Goal: Task Accomplishment & Management: Manage account settings

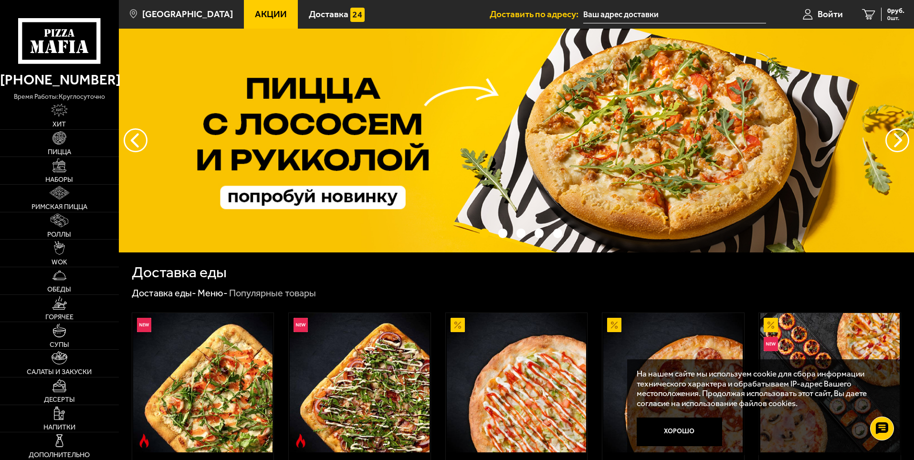
click at [608, 12] on input "text" at bounding box center [674, 15] width 183 height 18
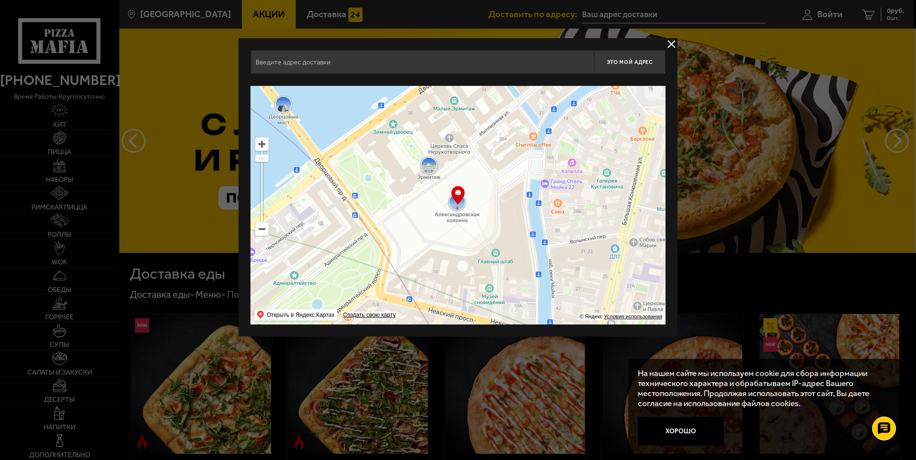
click at [260, 236] on ymaps at bounding box center [457, 205] width 415 height 239
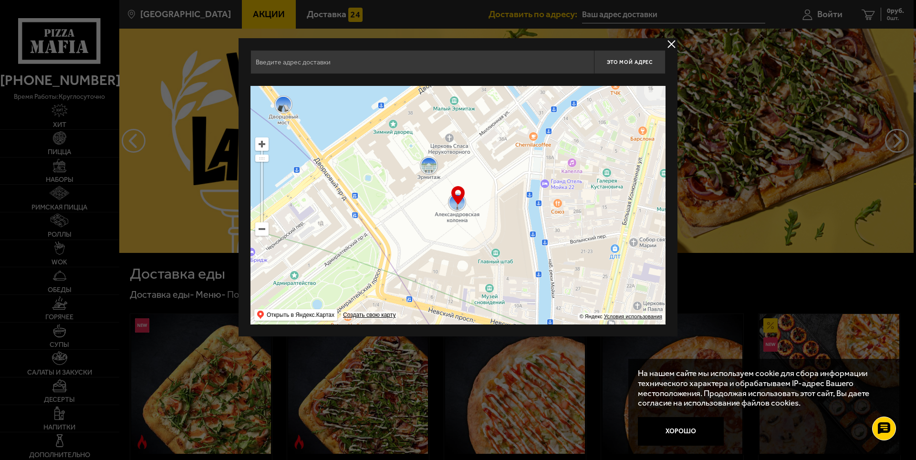
click at [667, 45] on button "delivery type" at bounding box center [672, 44] width 12 height 12
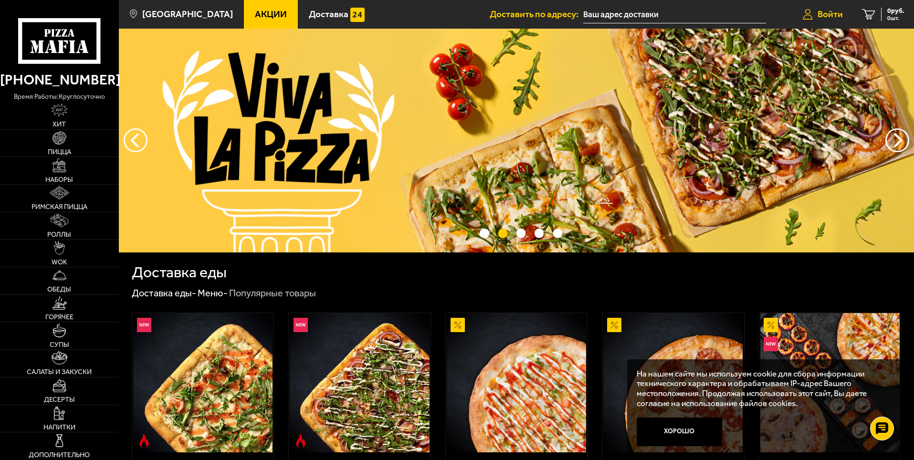
click at [822, 6] on link "Войти" at bounding box center [822, 14] width 59 height 29
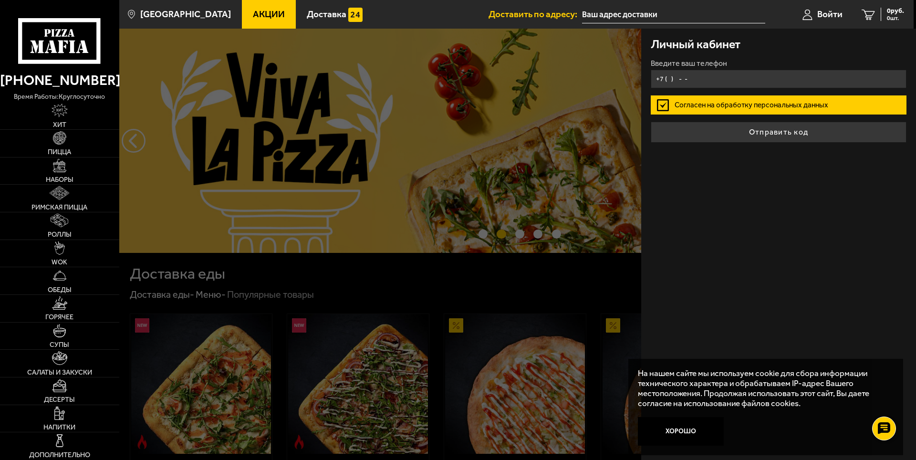
type input "+7 ( ) - -"
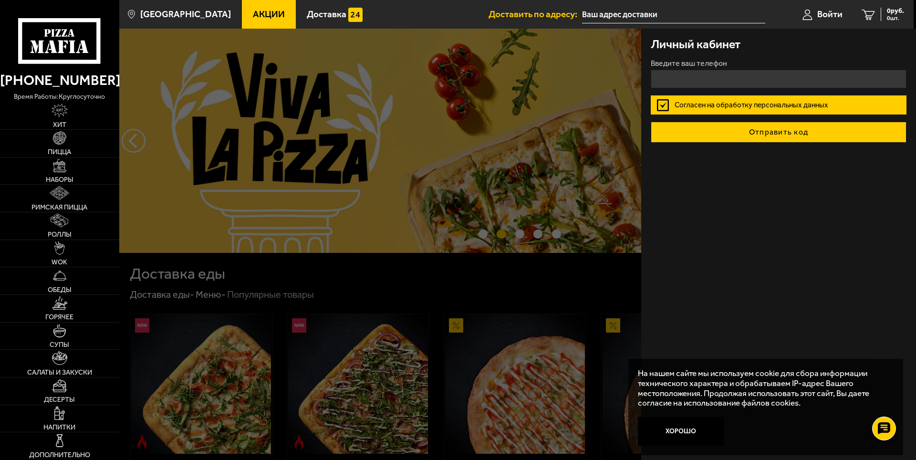
click at [749, 134] on button "Отправить код" at bounding box center [779, 132] width 256 height 21
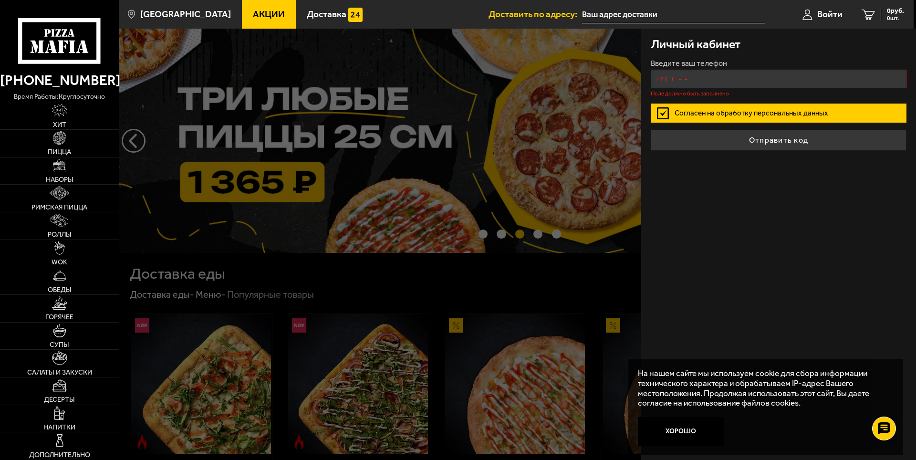
click at [698, 71] on input "+7 ( ) - -" at bounding box center [779, 79] width 256 height 19
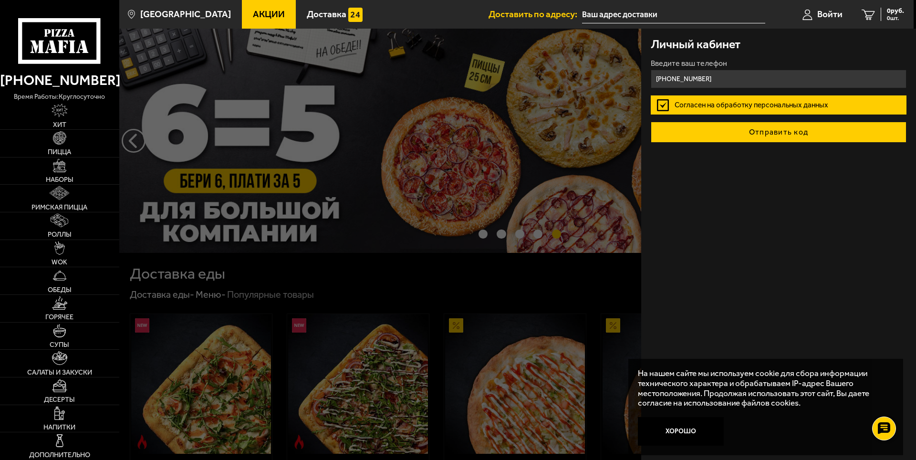
type input "[PHONE_NUMBER]"
click at [780, 134] on button "Отправить код" at bounding box center [779, 132] width 256 height 21
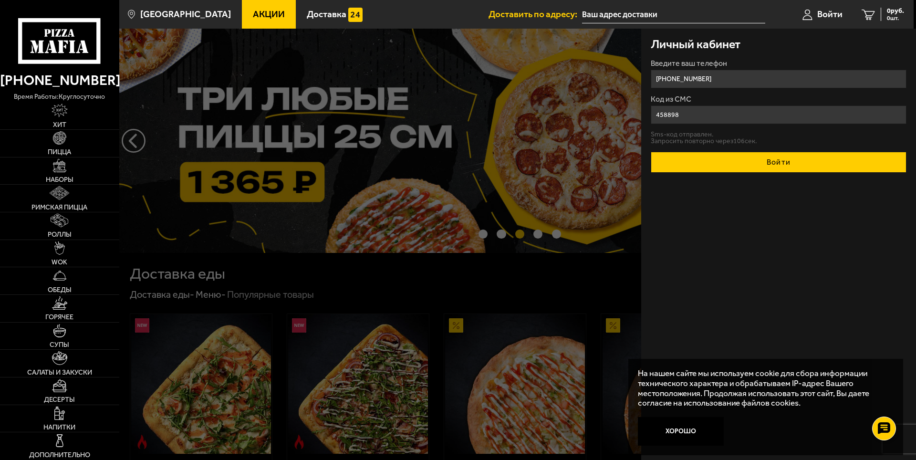
type input "458898"
click at [777, 159] on button "Войти" at bounding box center [779, 162] width 256 height 21
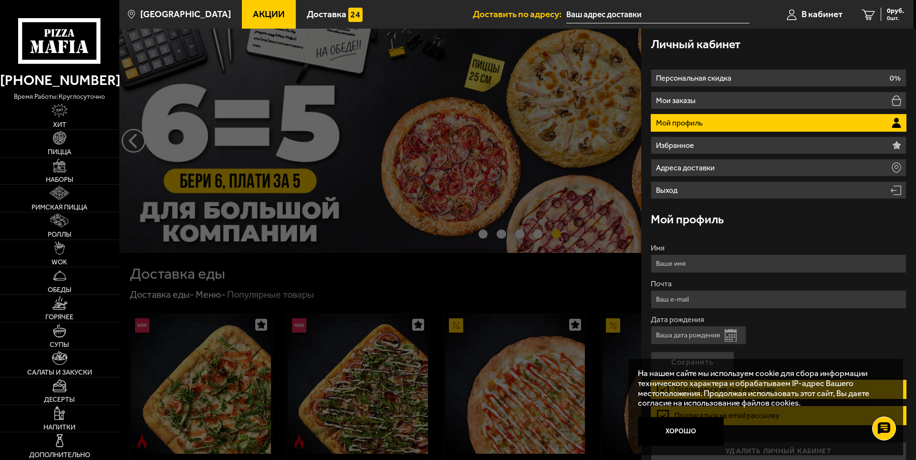
click at [734, 124] on li "Мой профиль" at bounding box center [779, 123] width 256 height 18
click at [810, 12] on span "В кабинет" at bounding box center [822, 14] width 41 height 9
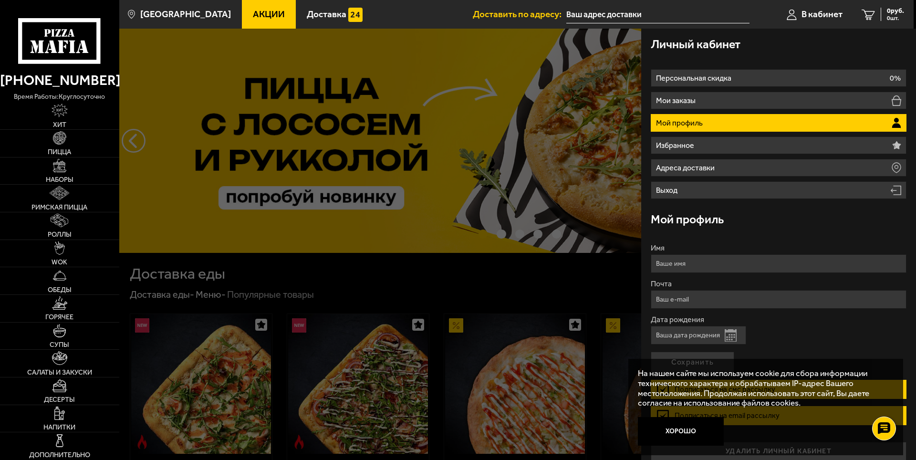
click at [580, 173] on div at bounding box center [577, 259] width 916 height 460
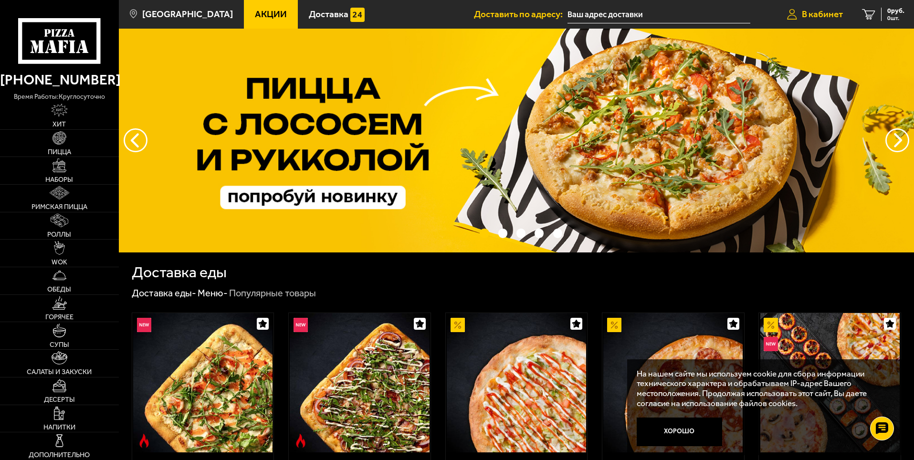
click at [806, 13] on span "В кабинет" at bounding box center [822, 14] width 41 height 9
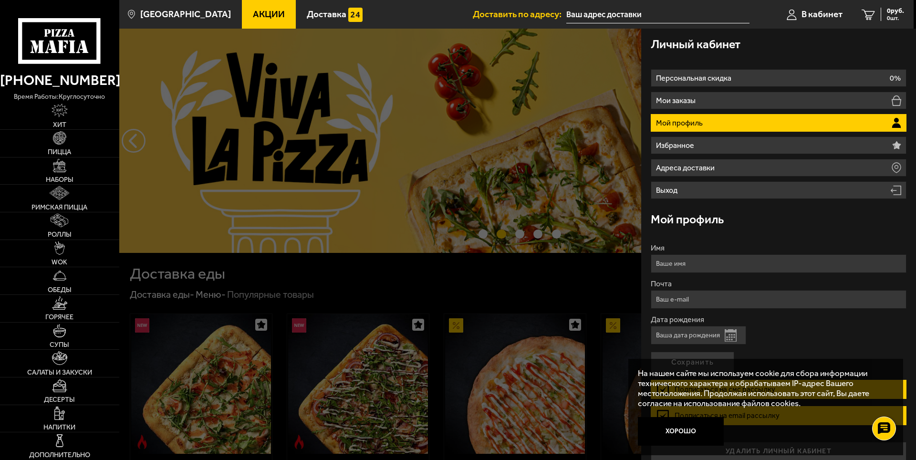
click at [694, 265] on input "Имя" at bounding box center [779, 263] width 256 height 19
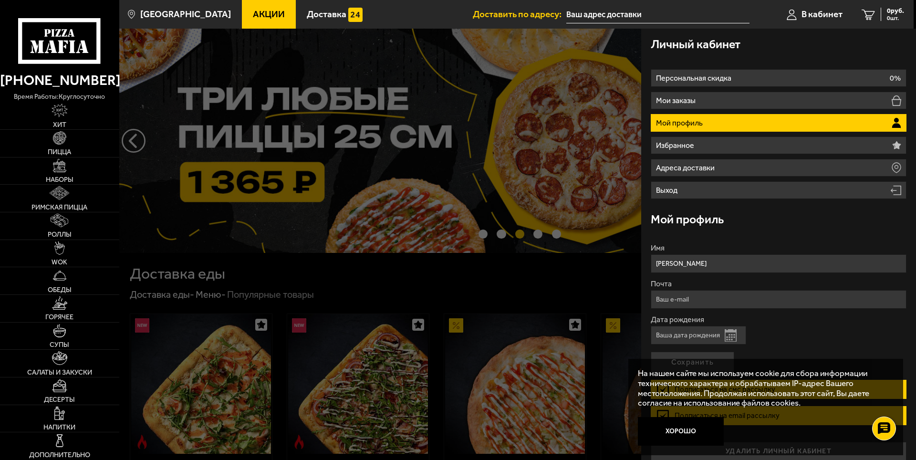
type input "[PERSON_NAME]"
click at [721, 297] on input "Почта" at bounding box center [779, 299] width 256 height 19
type input "[EMAIL_ADDRESS][DOMAIN_NAME]"
click at [580, 290] on div at bounding box center [577, 259] width 916 height 460
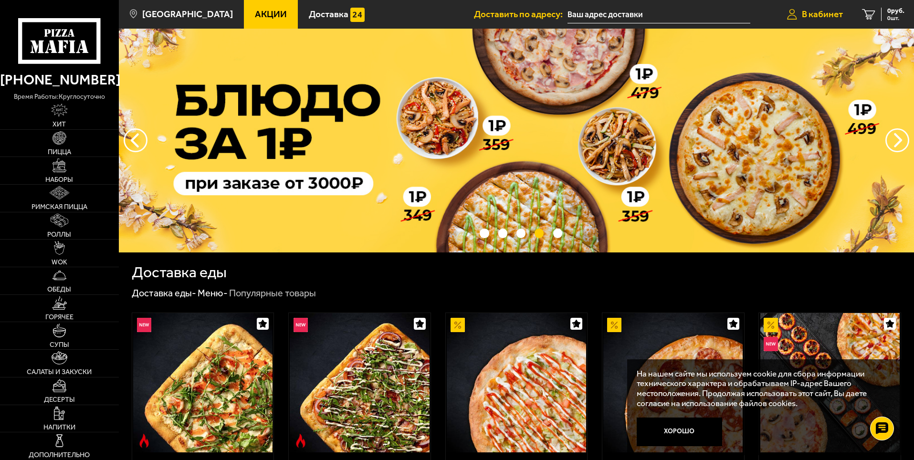
click at [832, 12] on span "В кабинет" at bounding box center [822, 14] width 41 height 9
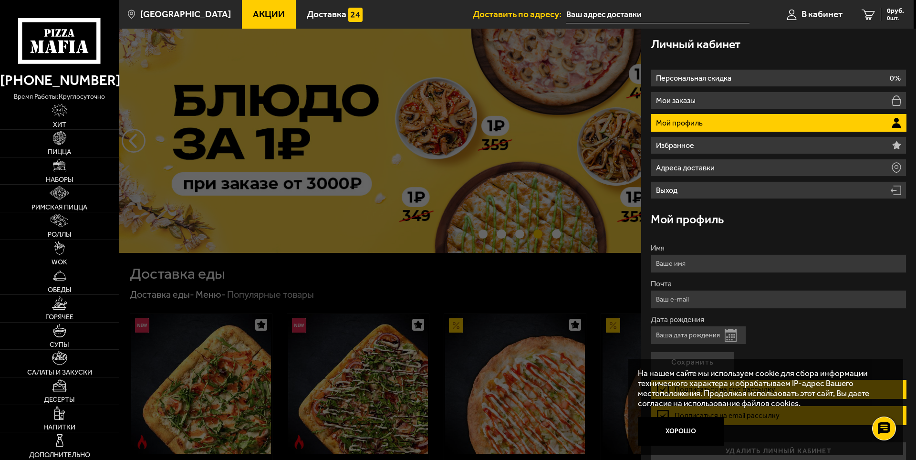
click at [702, 302] on input "Почта" at bounding box center [779, 299] width 256 height 19
click at [711, 304] on input "Почта" at bounding box center [779, 299] width 256 height 19
type input "[EMAIL_ADDRESS][DOMAIN_NAME]"
click at [696, 269] on input "Имя" at bounding box center [779, 263] width 256 height 19
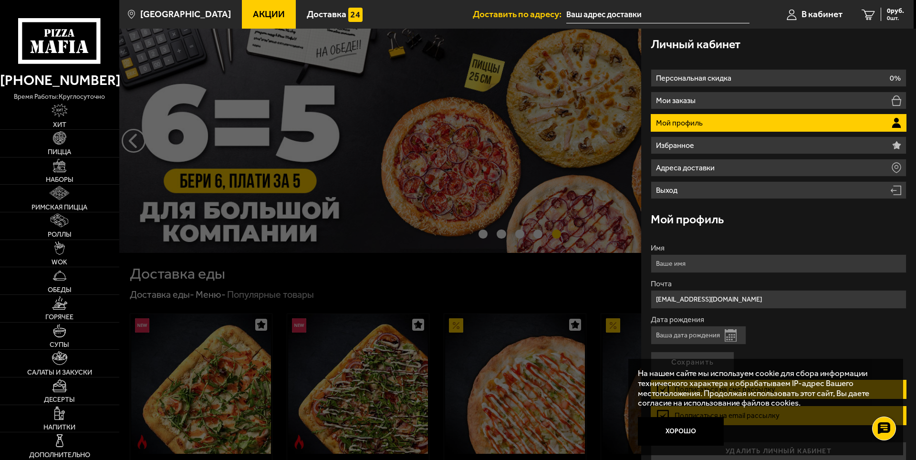
click at [711, 270] on input "Имя" at bounding box center [779, 263] width 256 height 19
type input "[PERSON_NAME]"
click at [726, 334] on button "Открыть календарь" at bounding box center [731, 335] width 12 height 12
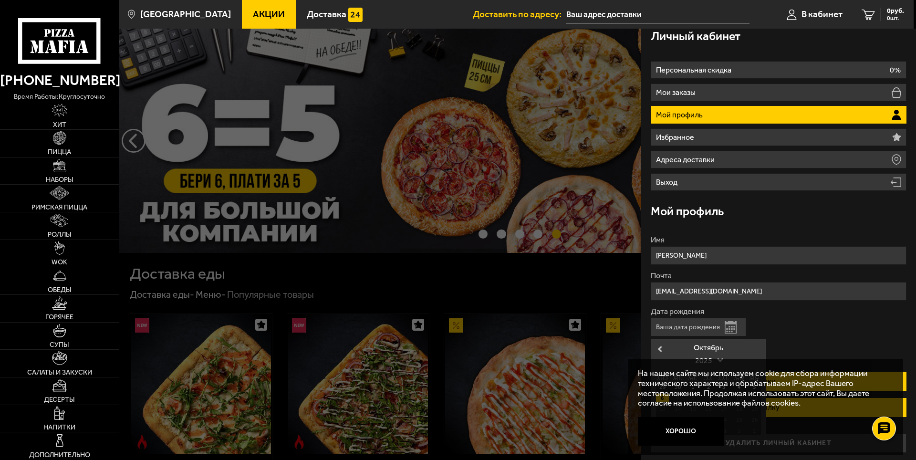
scroll to position [10, 0]
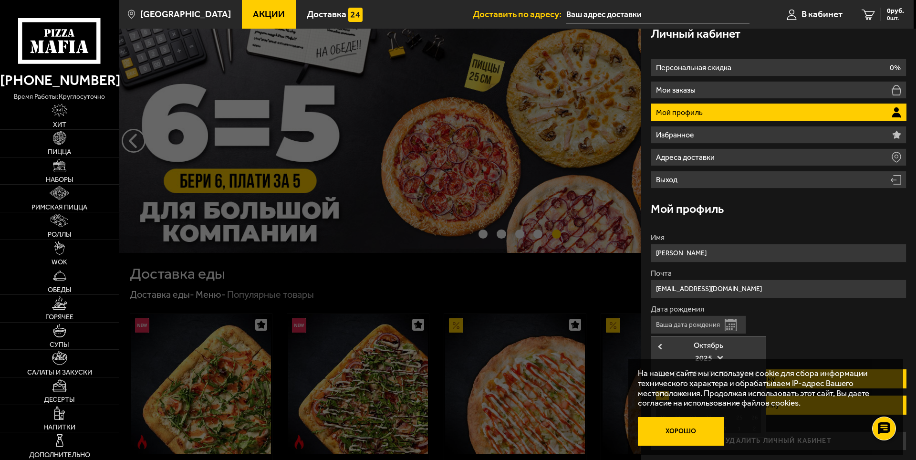
click at [695, 433] on button "Хорошо" at bounding box center [681, 431] width 86 height 29
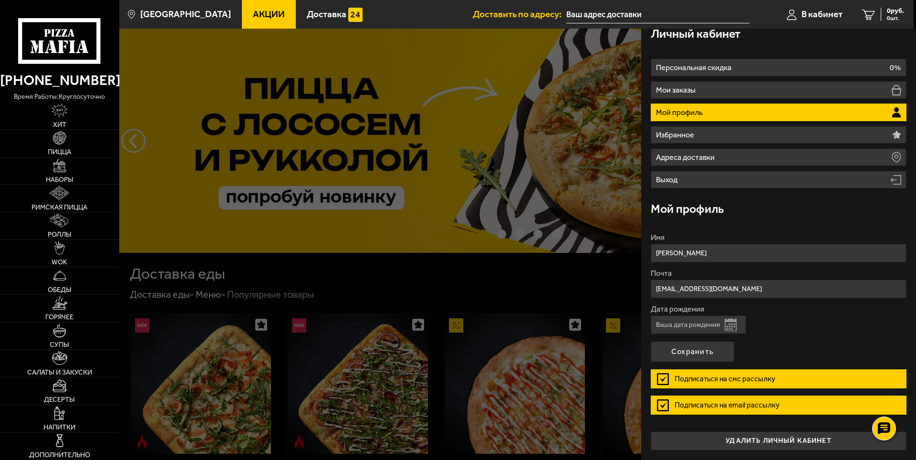
click at [727, 324] on button "Открыть календарь" at bounding box center [731, 325] width 12 height 12
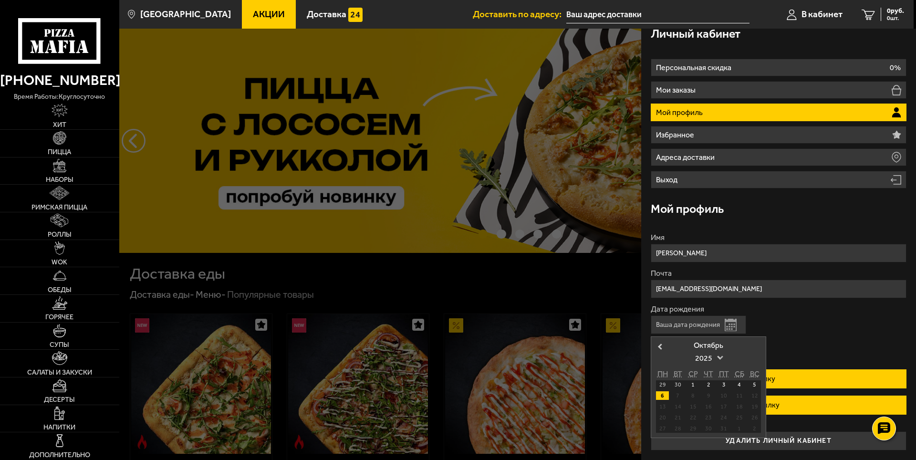
click at [716, 357] on span "2025" at bounding box center [708, 358] width 27 height 17
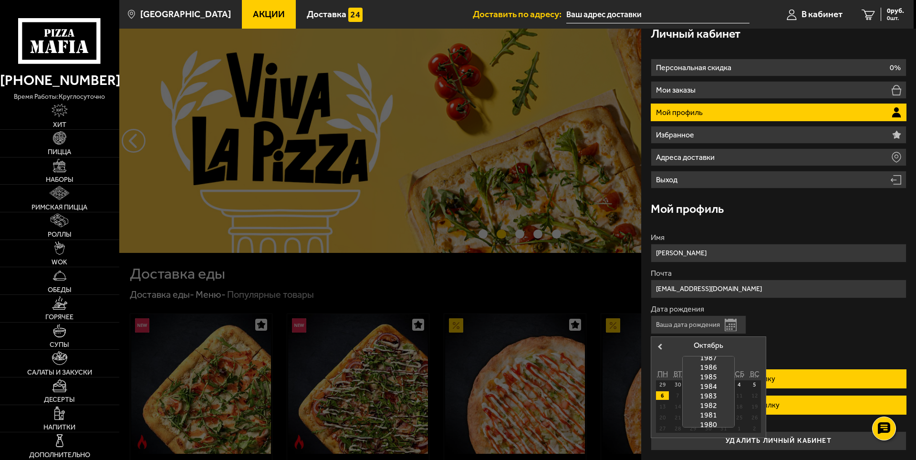
scroll to position [428, 0]
click at [713, 409] on div "1975" at bounding box center [709, 411] width 52 height 10
click at [691, 396] on div "8" at bounding box center [693, 395] width 13 height 9
type input "[DATE]"
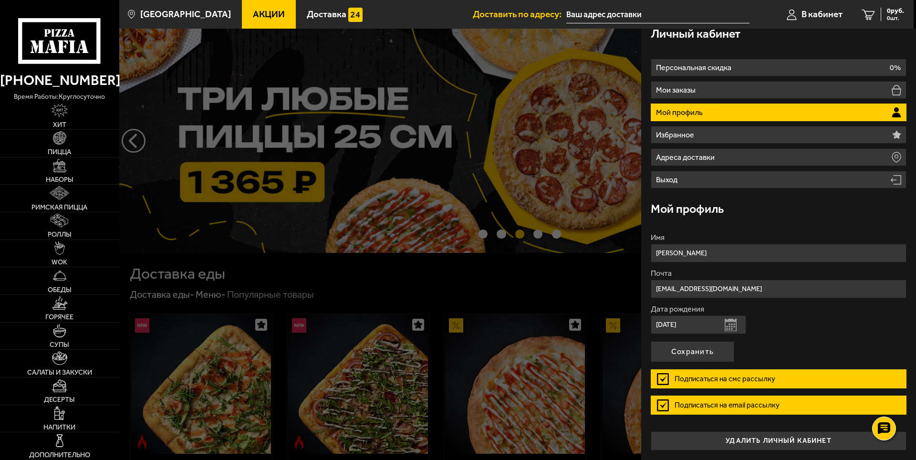
click at [846, 337] on form "Имя [PERSON_NAME] [EMAIL_ADDRESS][DOMAIN_NAME] Дата рождения [DEMOGRAPHIC_DATA]…" at bounding box center [779, 328] width 256 height 188
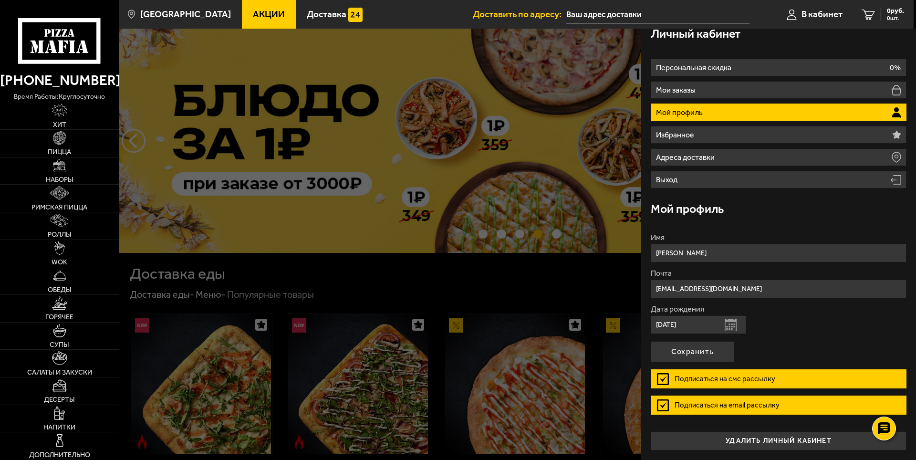
click at [661, 381] on label "Подписаться на смс рассылку" at bounding box center [779, 378] width 256 height 19
click at [0, 0] on input "Подписаться на смс рассылку" at bounding box center [0, 0] width 0 height 0
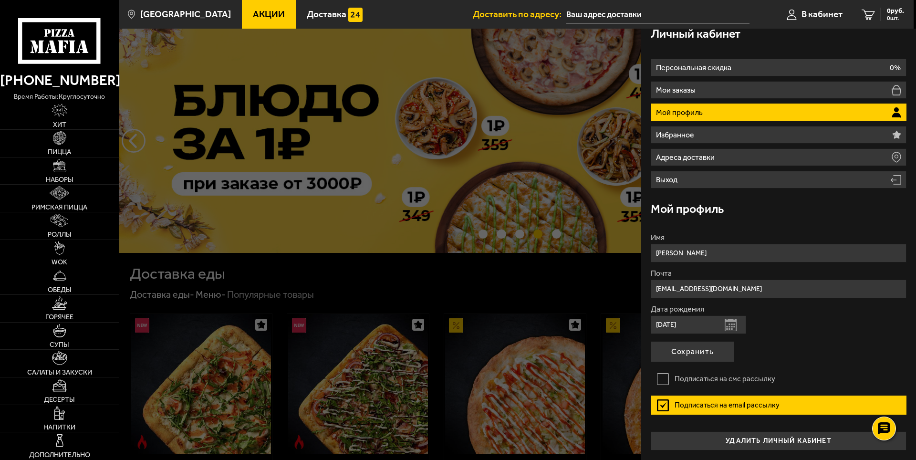
click at [829, 349] on form "Имя [PERSON_NAME] [EMAIL_ADDRESS][DOMAIN_NAME] Дата рождения [DEMOGRAPHIC_DATA]…" at bounding box center [779, 328] width 256 height 188
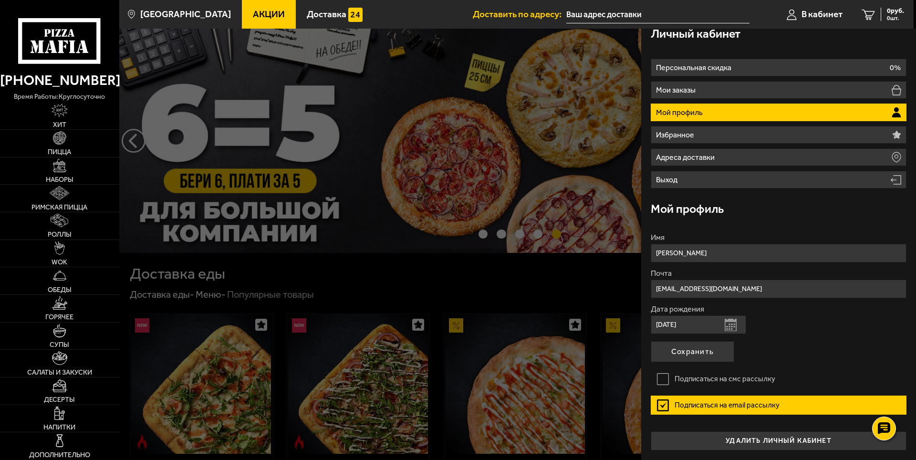
click at [832, 364] on form "Имя [PERSON_NAME] [EMAIL_ADDRESS][DOMAIN_NAME] Дата рождения [DEMOGRAPHIC_DATA]…" at bounding box center [779, 328] width 256 height 188
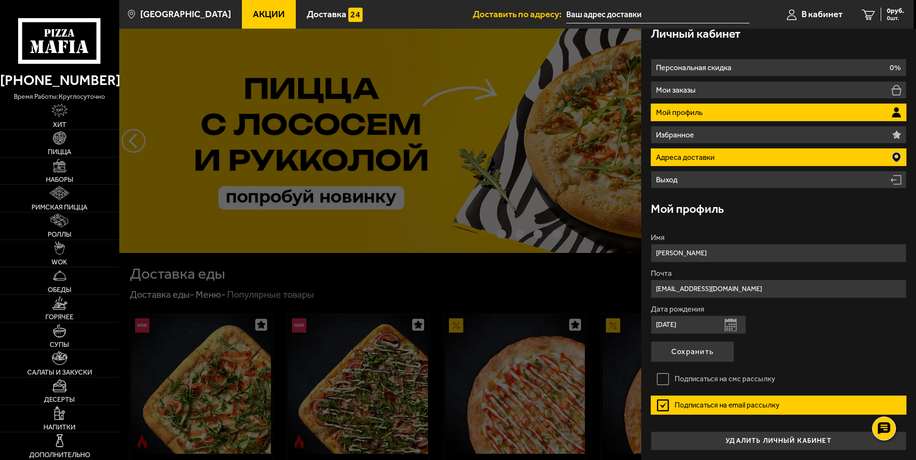
click at [675, 154] on p "Адреса доставки" at bounding box center [686, 158] width 61 height 8
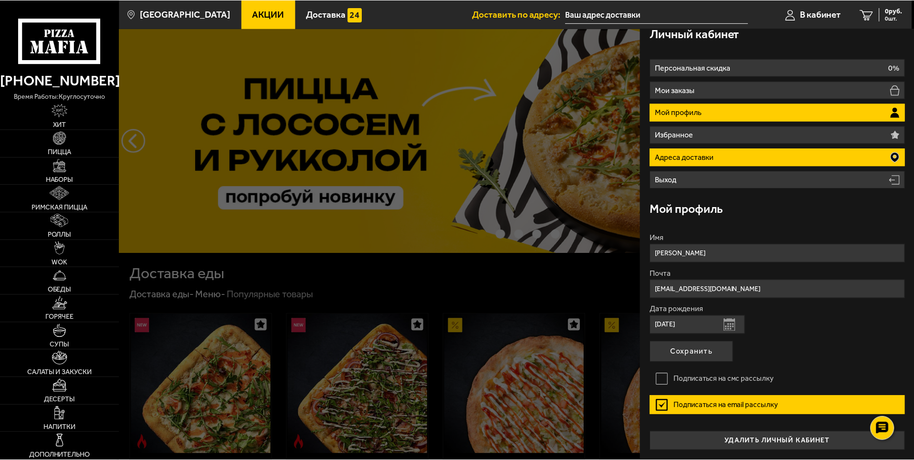
scroll to position [0, 0]
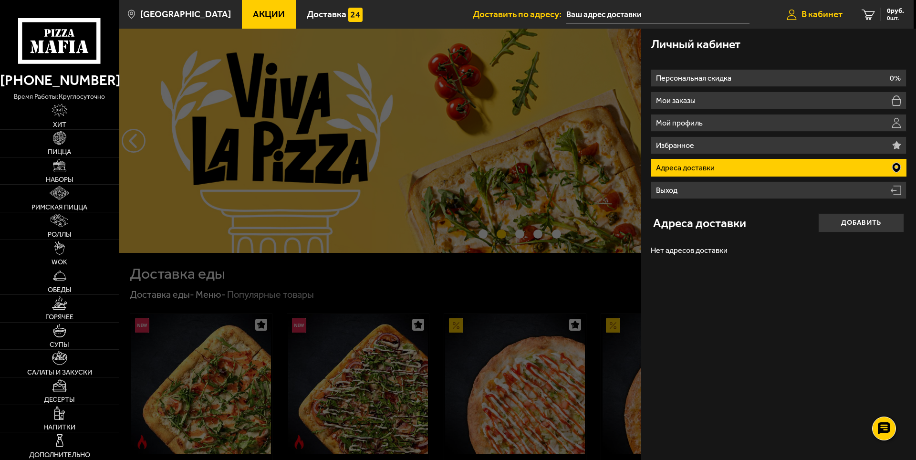
click at [825, 15] on span "В кабинет" at bounding box center [822, 14] width 41 height 9
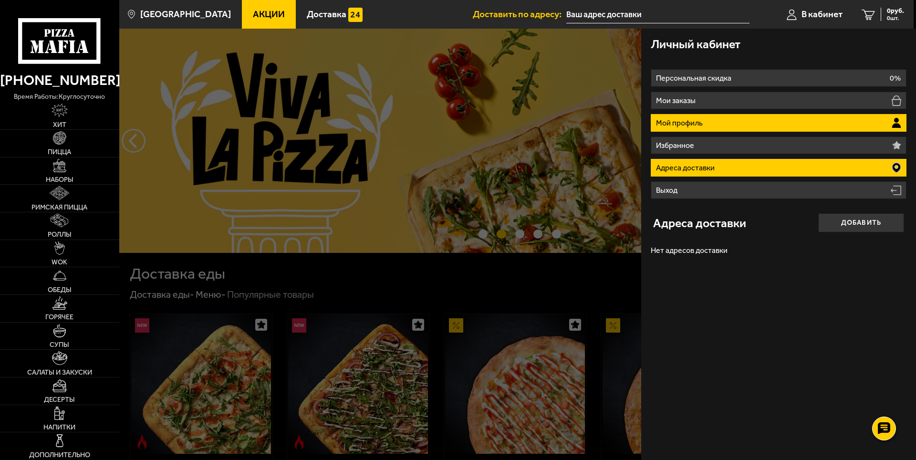
click at [681, 119] on p "Мой профиль" at bounding box center [680, 123] width 49 height 8
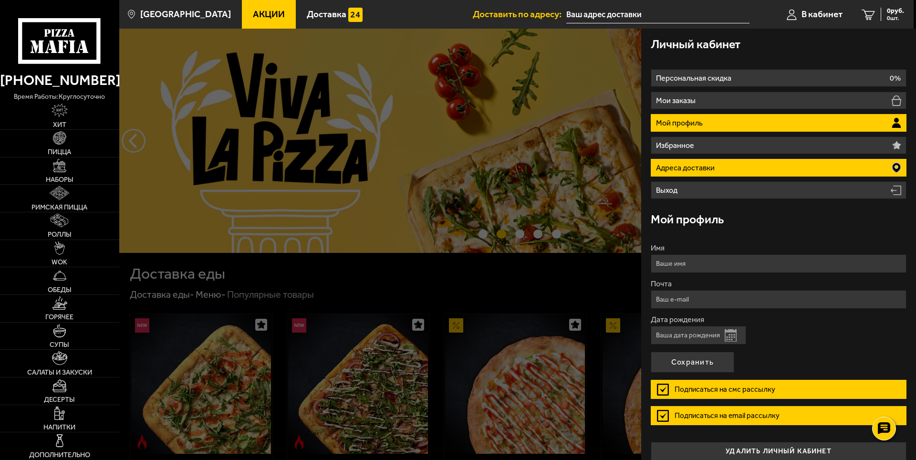
click at [684, 169] on p "Адреса доставки" at bounding box center [686, 168] width 61 height 8
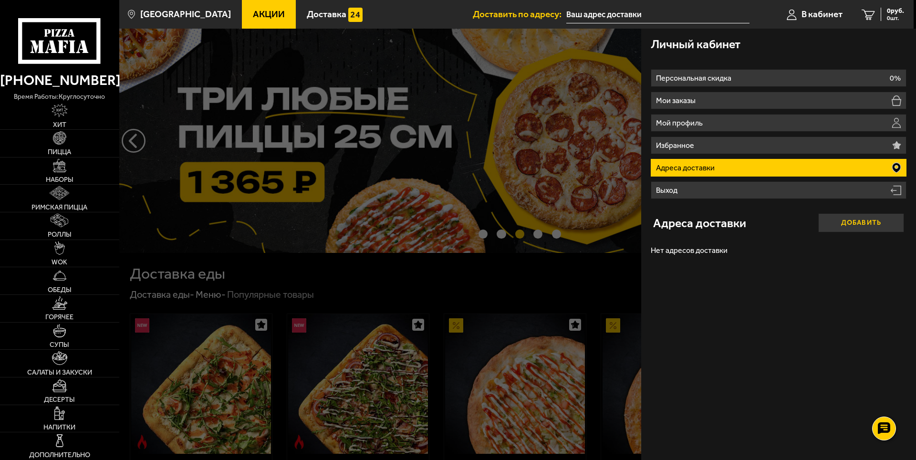
click at [859, 221] on button "Добавить" at bounding box center [861, 222] width 86 height 19
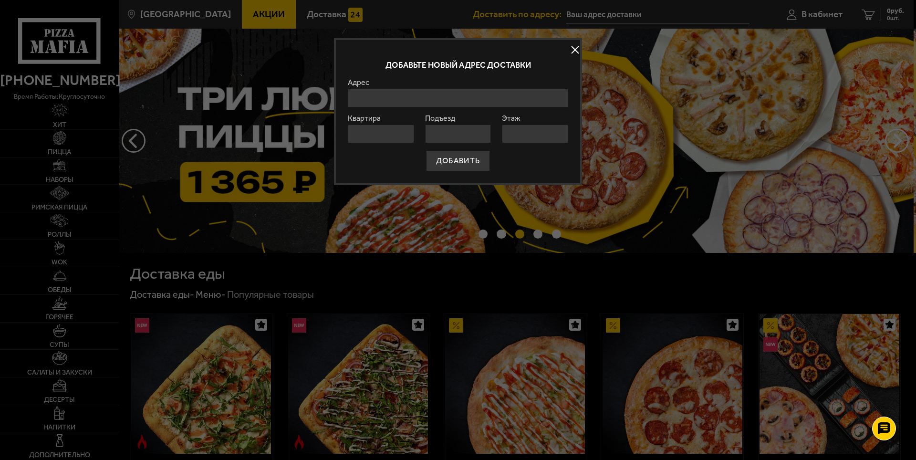
click at [574, 48] on button at bounding box center [575, 50] width 14 height 14
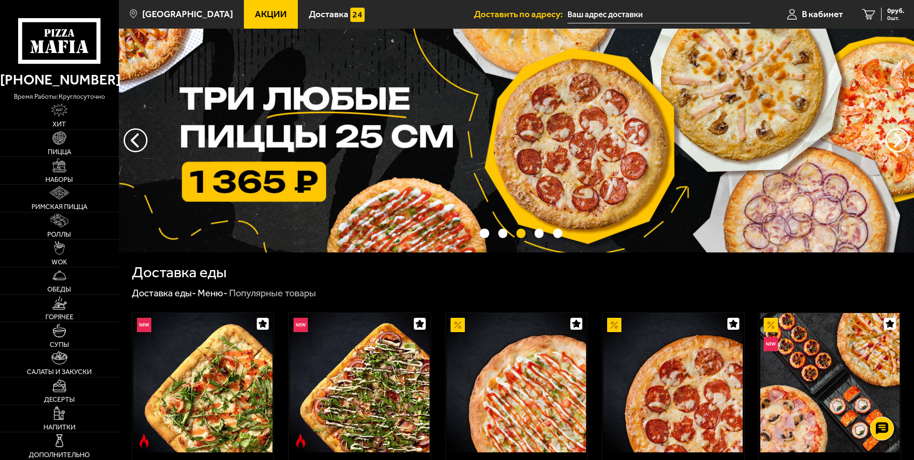
click at [594, 10] on input "text" at bounding box center [658, 15] width 183 height 18
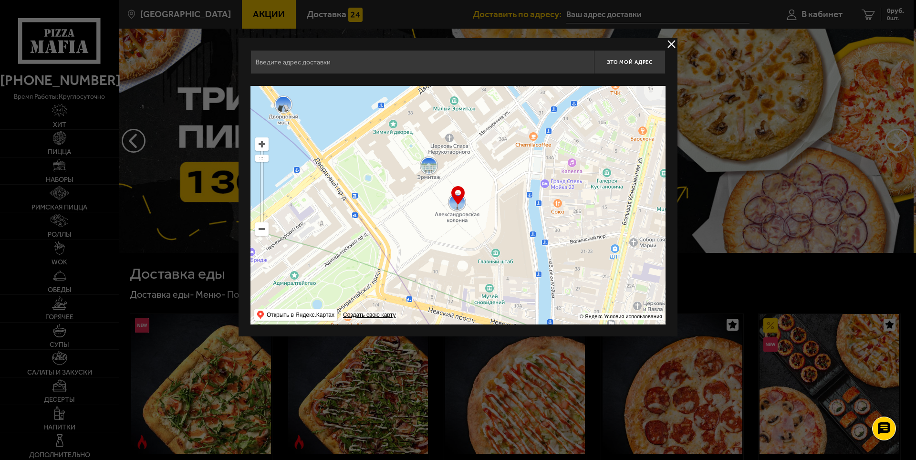
click at [263, 231] on ymaps at bounding box center [262, 229] width 12 height 12
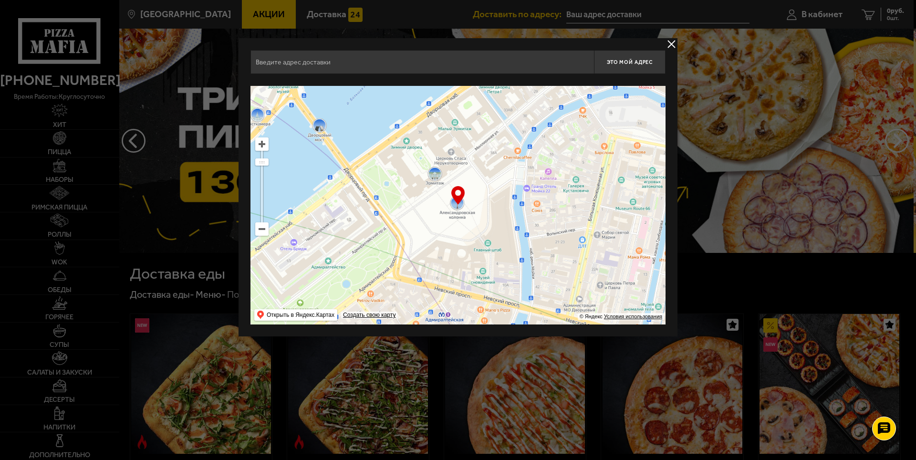
click at [263, 231] on ymaps at bounding box center [262, 229] width 12 height 12
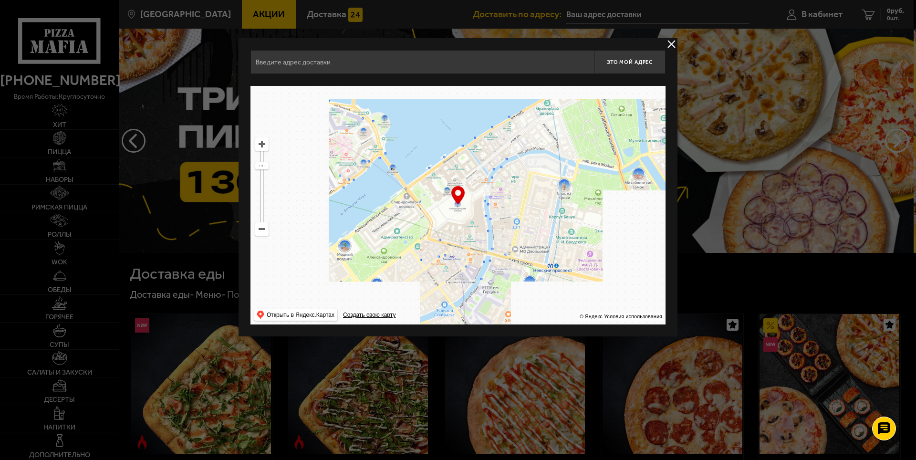
click at [263, 231] on ymaps at bounding box center [262, 229] width 12 height 12
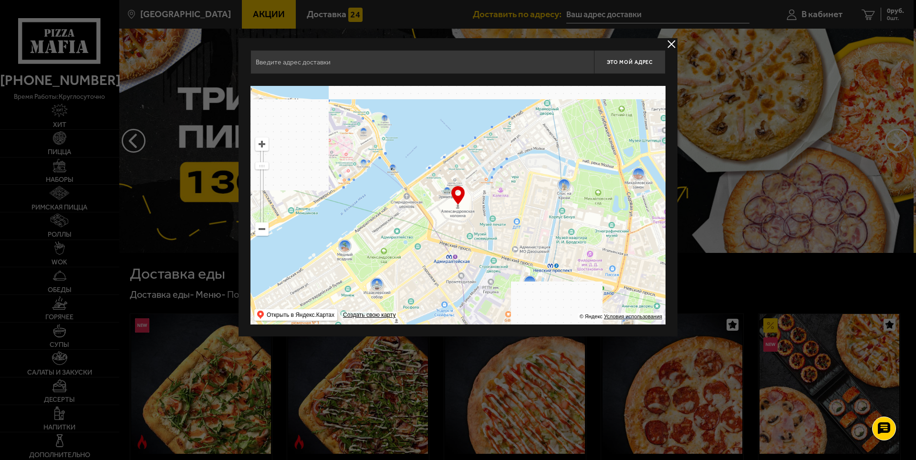
click at [263, 231] on ymaps at bounding box center [262, 229] width 12 height 12
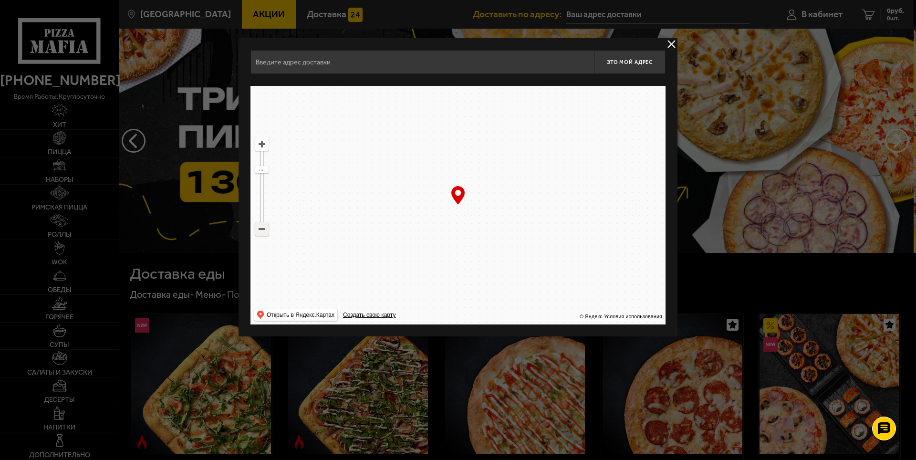
click at [263, 231] on ymaps at bounding box center [262, 229] width 12 height 12
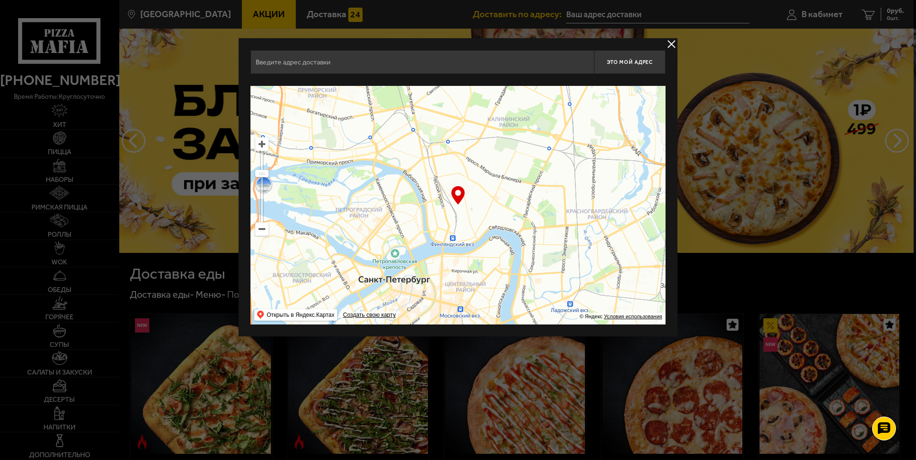
drag, startPoint x: 495, startPoint y: 201, endPoint x: 442, endPoint y: 264, distance: 82.0
click at [442, 264] on ymaps at bounding box center [457, 205] width 415 height 239
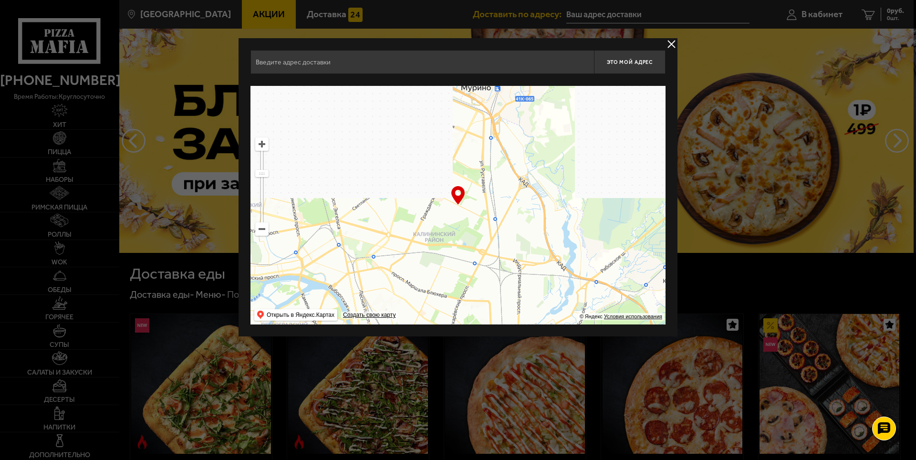
drag, startPoint x: 491, startPoint y: 220, endPoint x: 473, endPoint y: 254, distance: 38.6
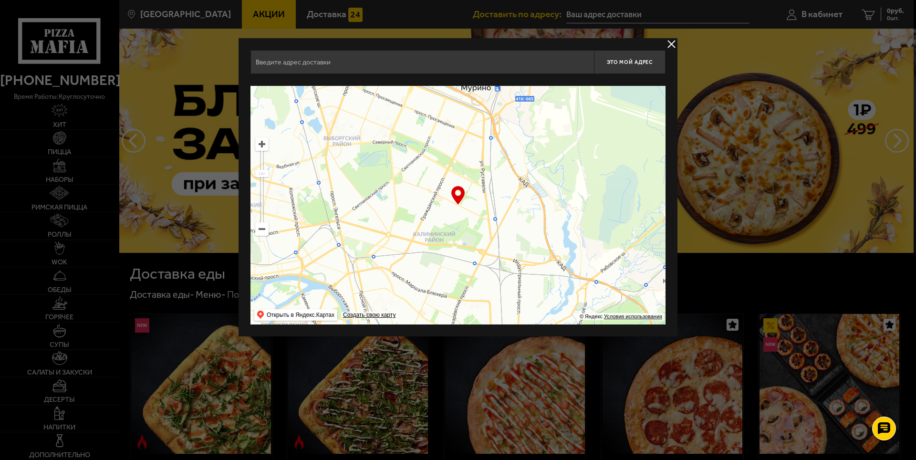
click at [473, 254] on ymaps at bounding box center [457, 205] width 415 height 239
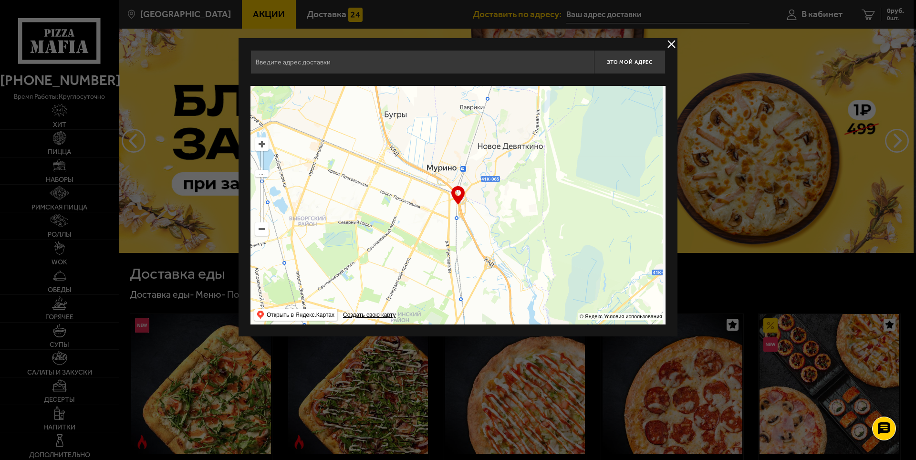
drag, startPoint x: 509, startPoint y: 187, endPoint x: 516, endPoint y: 202, distance: 16.0
click at [518, 204] on ymaps at bounding box center [457, 205] width 415 height 239
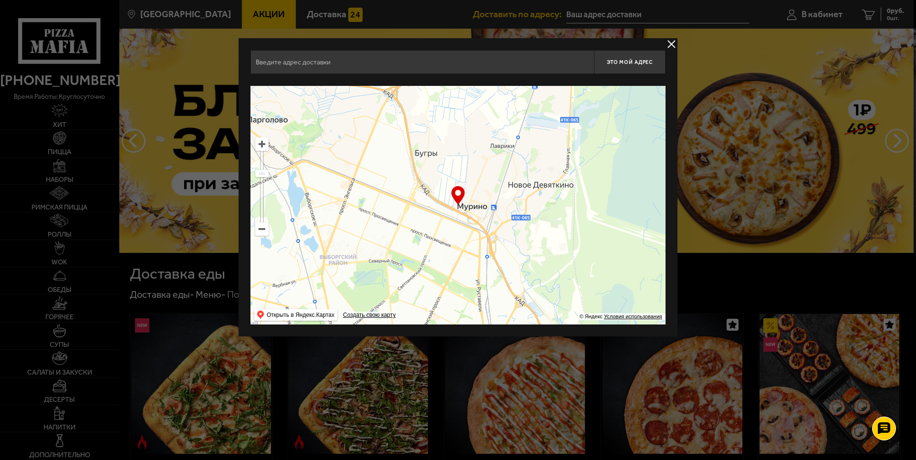
click at [260, 143] on ymaps at bounding box center [262, 144] width 12 height 12
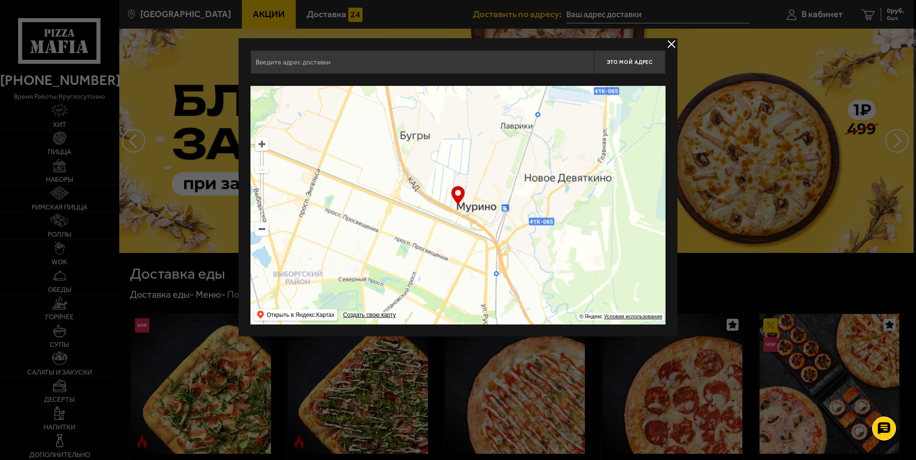
click at [259, 143] on ymaps at bounding box center [262, 144] width 12 height 12
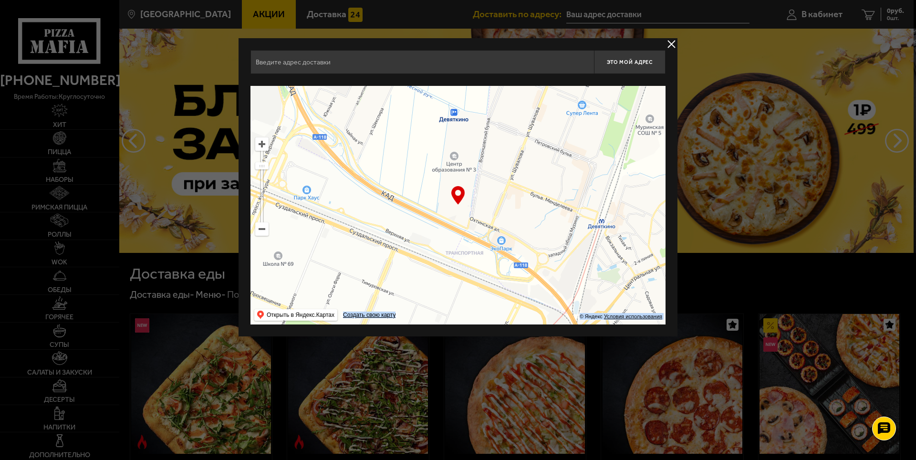
drag, startPoint x: 461, startPoint y: 189, endPoint x: 338, endPoint y: 206, distance: 124.8
click at [338, 206] on div "… © Яндекс Условия использования Открыть в Яндекс.Картах Создать свою карту" at bounding box center [457, 205] width 415 height 239
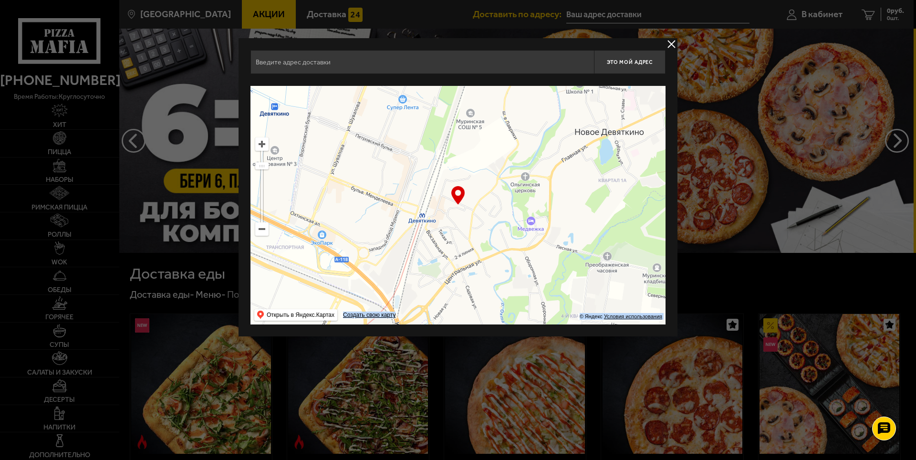
drag, startPoint x: 504, startPoint y: 200, endPoint x: 340, endPoint y: 189, distance: 164.0
click at [340, 189] on ymaps at bounding box center [457, 205] width 415 height 239
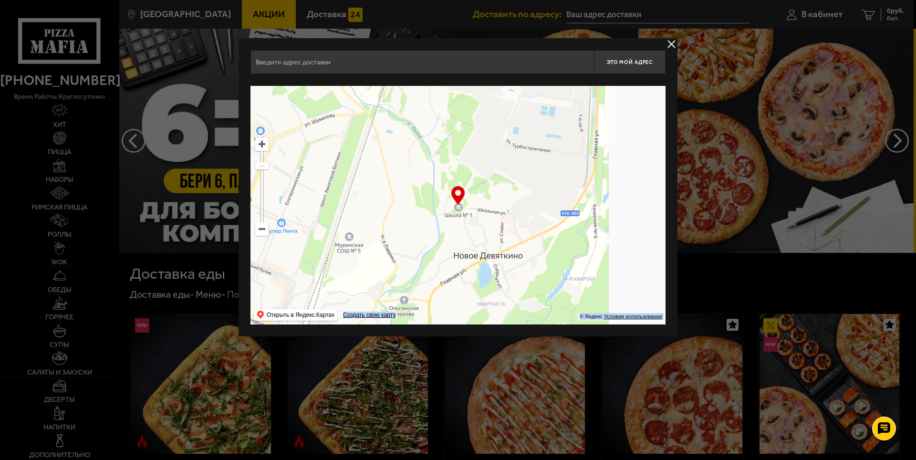
drag, startPoint x: 566, startPoint y: 169, endPoint x: 447, endPoint y: 295, distance: 173.1
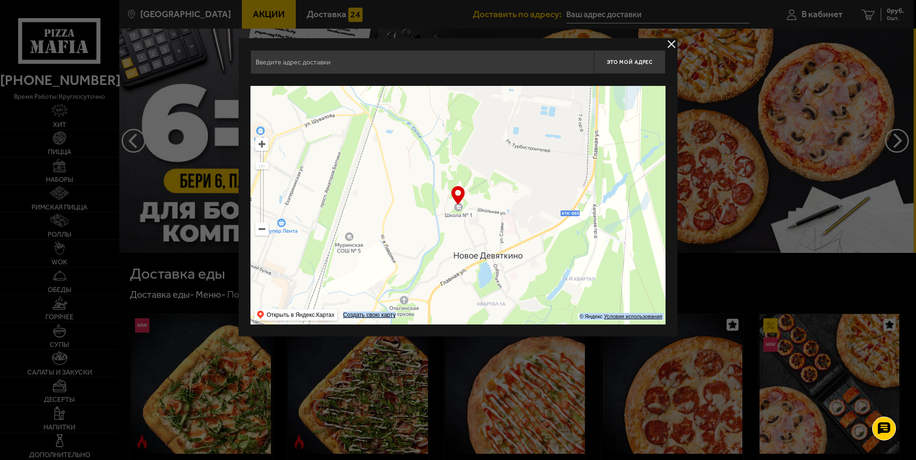
click at [447, 295] on ymaps at bounding box center [457, 205] width 415 height 239
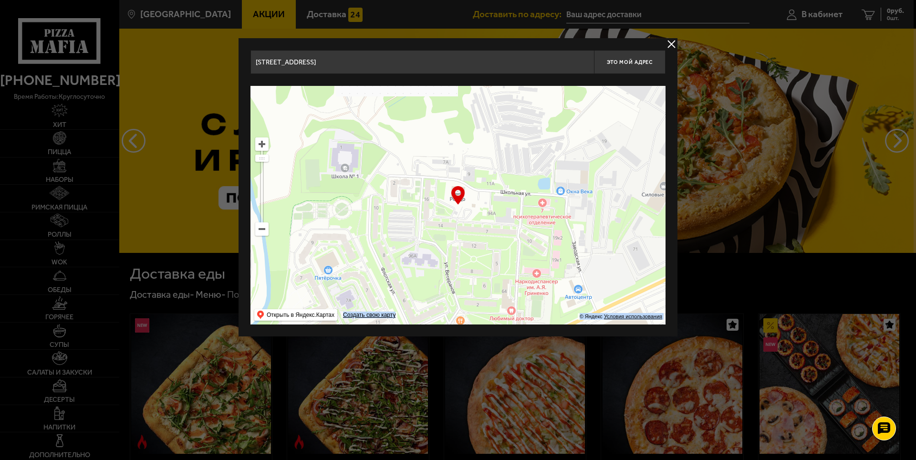
drag, startPoint x: 521, startPoint y: 161, endPoint x: 409, endPoint y: 102, distance: 126.1
click at [409, 102] on ymaps at bounding box center [457, 205] width 415 height 239
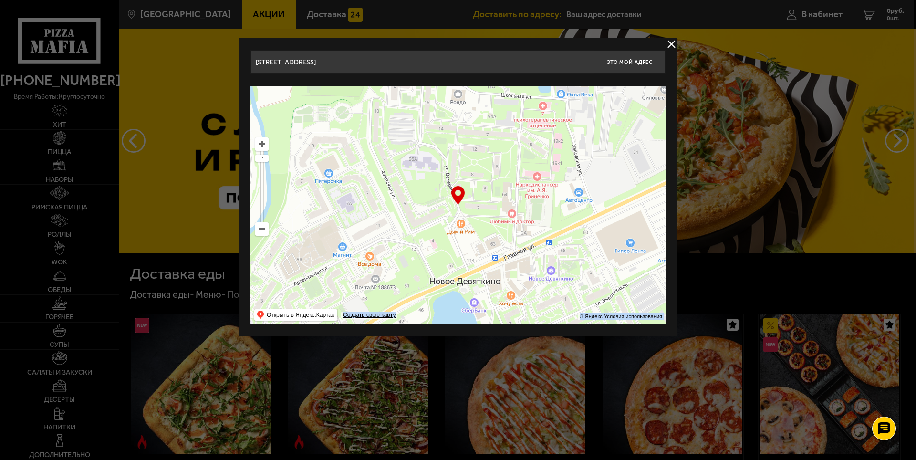
drag, startPoint x: 582, startPoint y: 252, endPoint x: 619, endPoint y: 160, distance: 99.8
click at [619, 160] on ymaps at bounding box center [457, 205] width 415 height 239
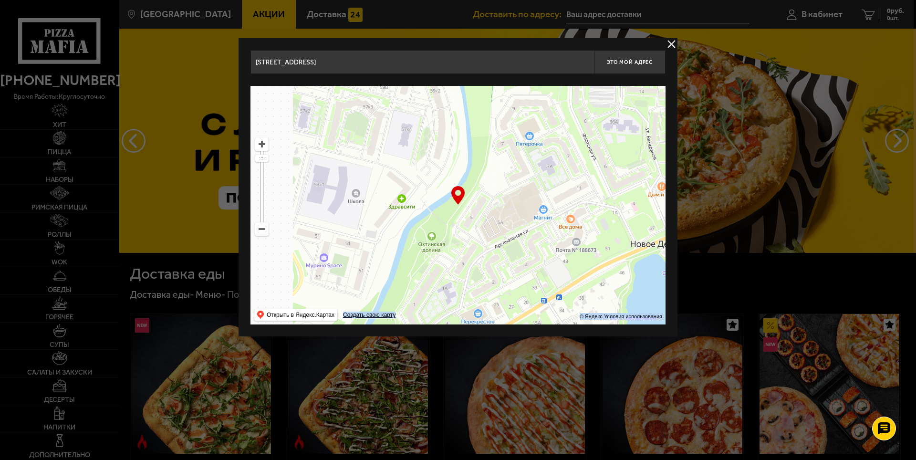
drag, startPoint x: 452, startPoint y: 229, endPoint x: 559, endPoint y: 191, distance: 113.8
click at [559, 191] on ymaps at bounding box center [457, 205] width 415 height 239
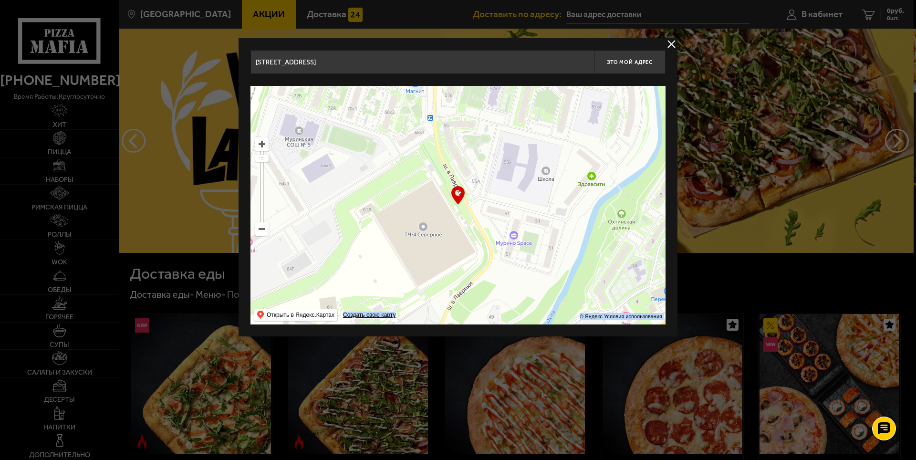
drag, startPoint x: 375, startPoint y: 206, endPoint x: 564, endPoint y: 184, distance: 191.2
click at [564, 184] on ymaps at bounding box center [457, 205] width 415 height 239
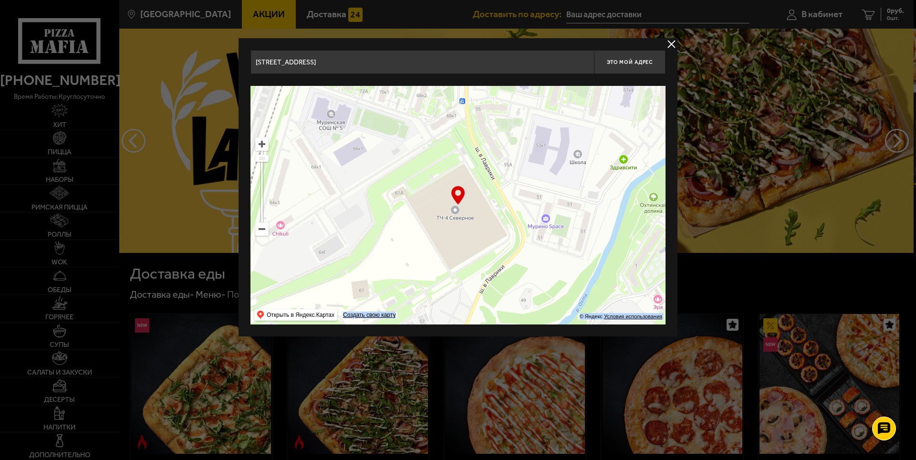
drag, startPoint x: 375, startPoint y: 226, endPoint x: 427, endPoint y: 194, distance: 61.7
click at [427, 194] on ymaps at bounding box center [457, 205] width 415 height 239
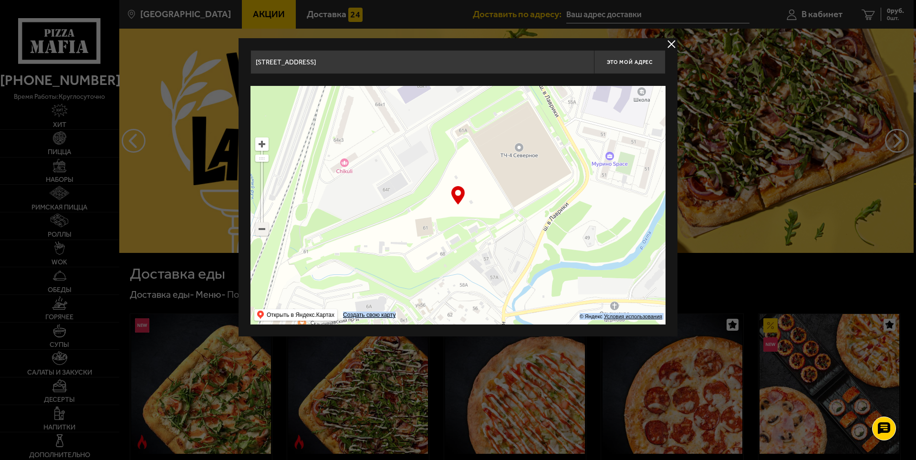
click at [263, 231] on ymaps at bounding box center [262, 229] width 12 height 12
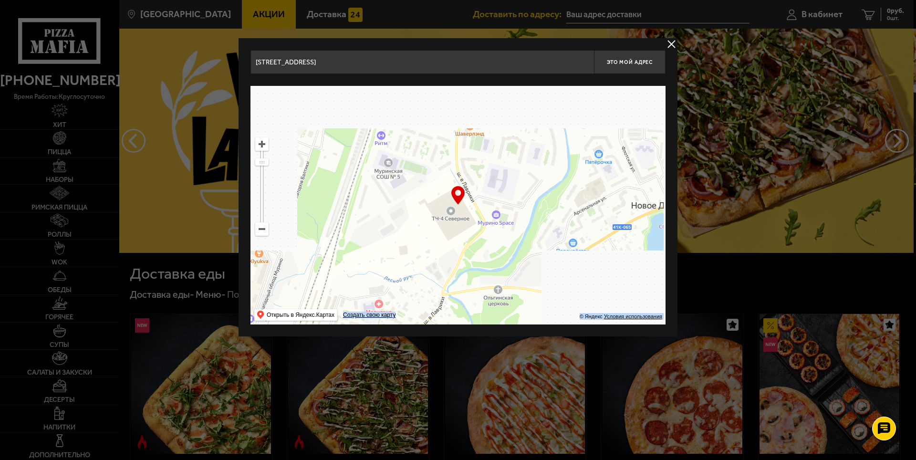
drag, startPoint x: 462, startPoint y: 246, endPoint x: 422, endPoint y: 285, distance: 56.3
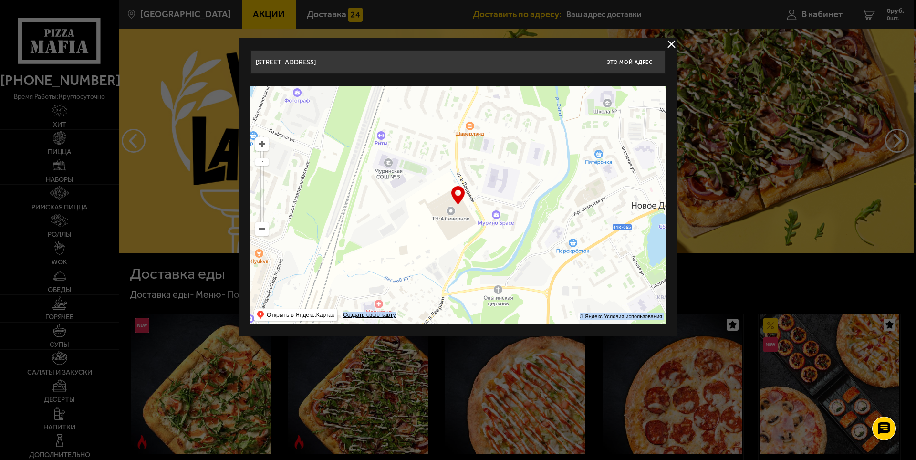
click at [422, 285] on ymaps at bounding box center [457, 205] width 415 height 239
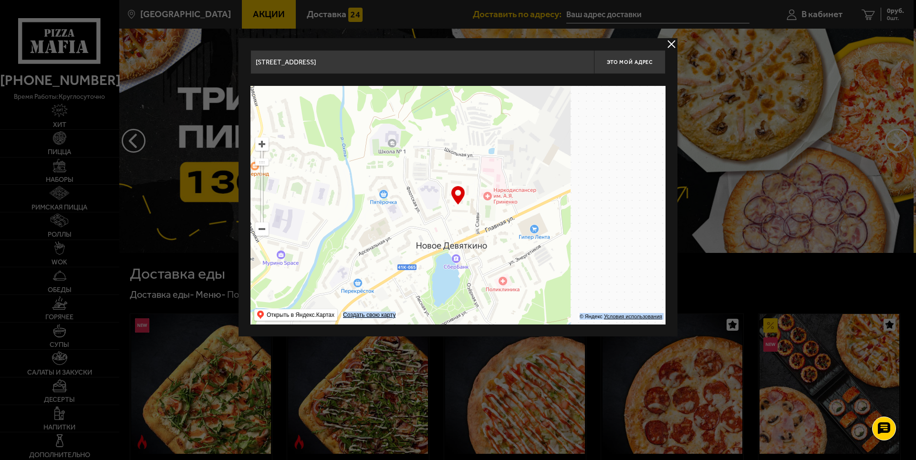
drag, startPoint x: 647, startPoint y: 229, endPoint x: 436, endPoint y: 264, distance: 214.8
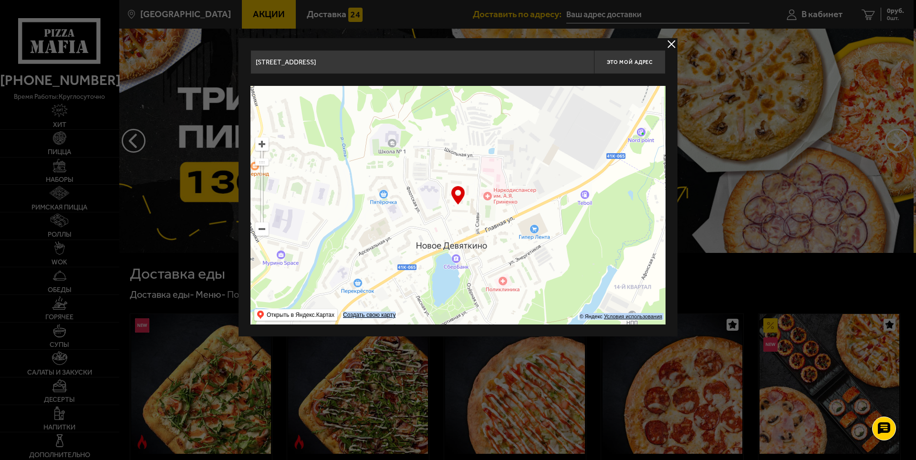
click at [436, 264] on ymaps at bounding box center [457, 205] width 415 height 239
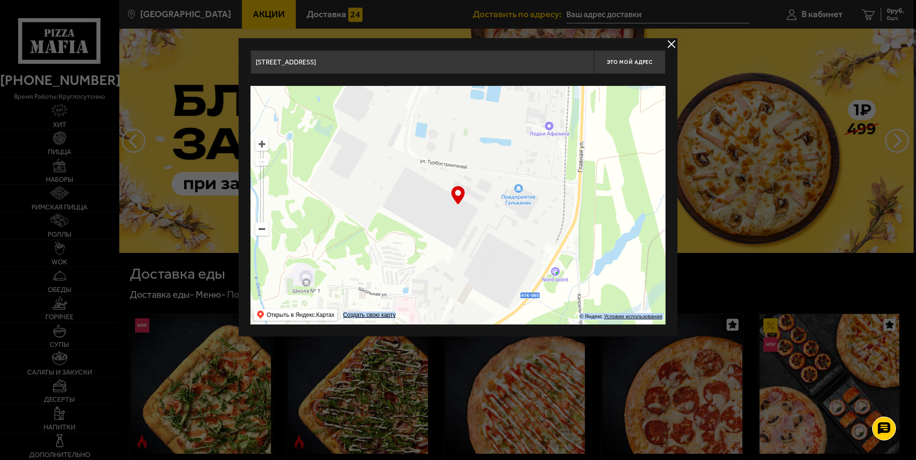
drag, startPoint x: 575, startPoint y: 180, endPoint x: 495, endPoint y: 316, distance: 157.8
click at [495, 316] on ymaps at bounding box center [457, 205] width 415 height 239
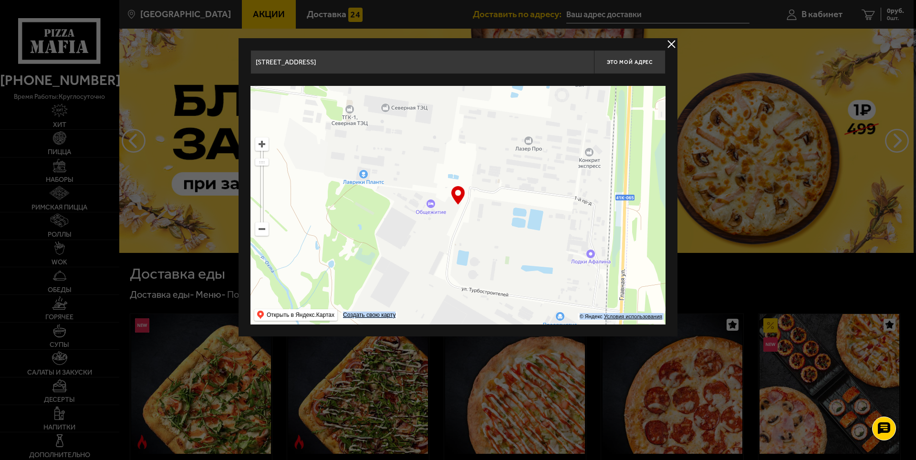
drag, startPoint x: 364, startPoint y: 147, endPoint x: 406, endPoint y: 275, distance: 134.4
click at [406, 275] on ymaps at bounding box center [457, 205] width 415 height 239
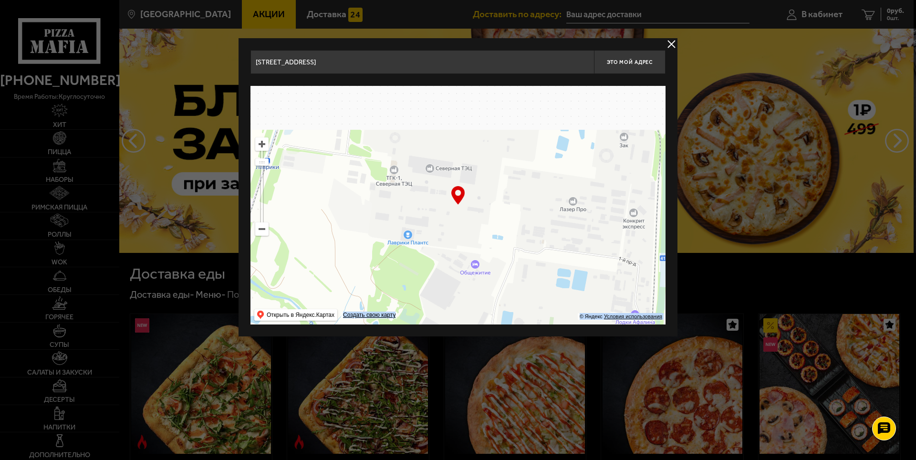
drag, startPoint x: 377, startPoint y: 158, endPoint x: 413, endPoint y: 202, distance: 56.0
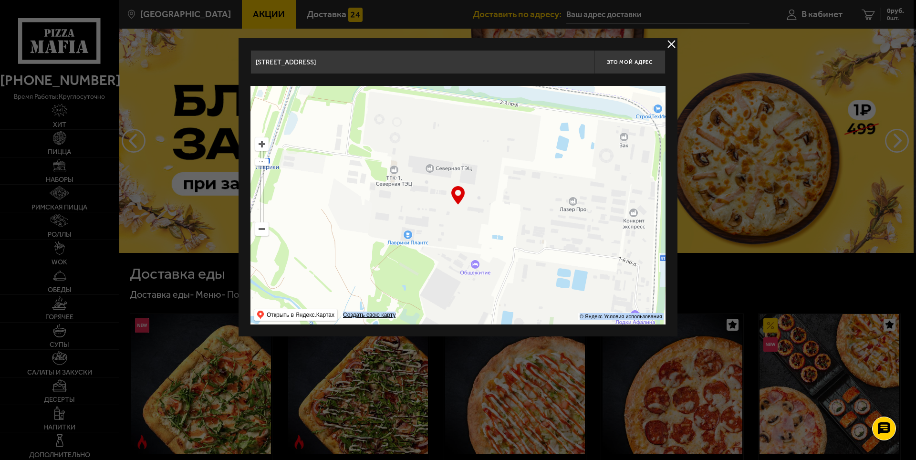
click at [413, 202] on ymaps at bounding box center [457, 205] width 415 height 239
click at [258, 143] on ymaps at bounding box center [262, 144] width 12 height 12
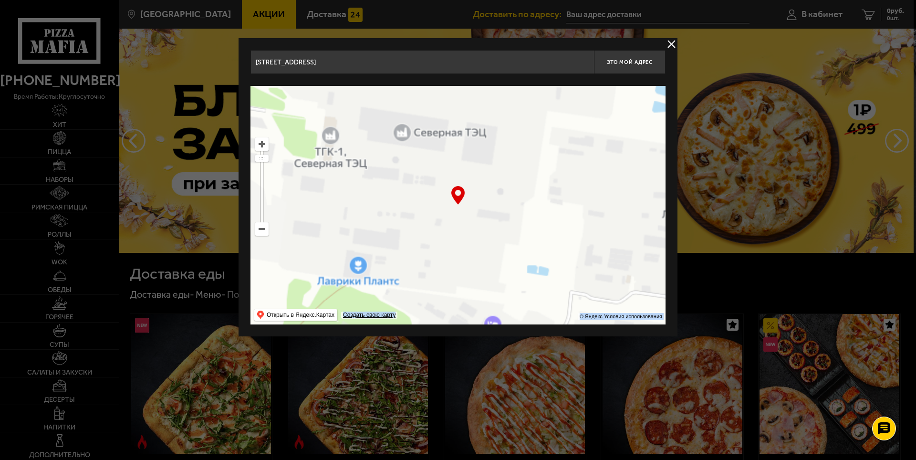
click at [258, 143] on ymaps at bounding box center [262, 144] width 12 height 12
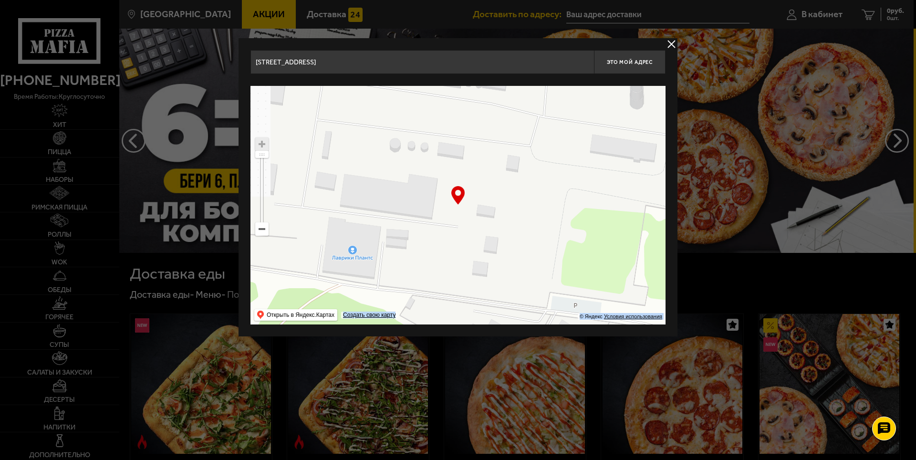
drag, startPoint x: 391, startPoint y: 172, endPoint x: 452, endPoint y: 118, distance: 81.8
click at [452, 118] on ymaps at bounding box center [457, 205] width 415 height 239
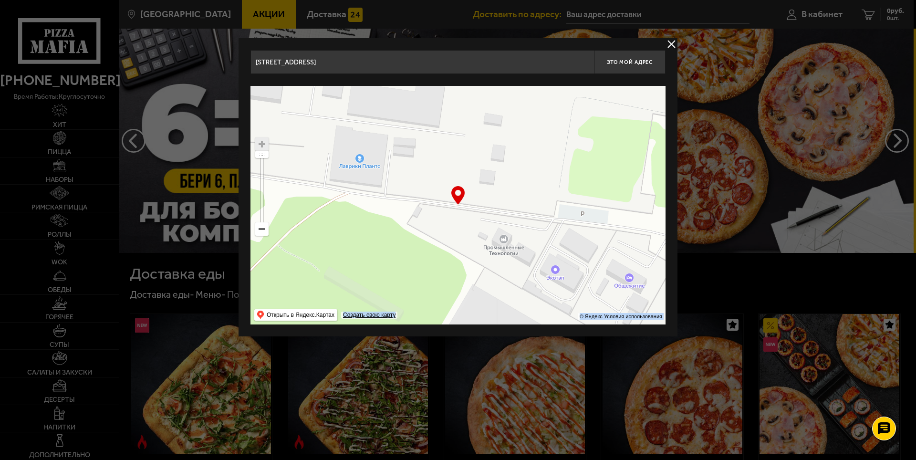
drag, startPoint x: 551, startPoint y: 235, endPoint x: 556, endPoint y: 153, distance: 82.2
click at [556, 153] on ymaps at bounding box center [457, 205] width 415 height 239
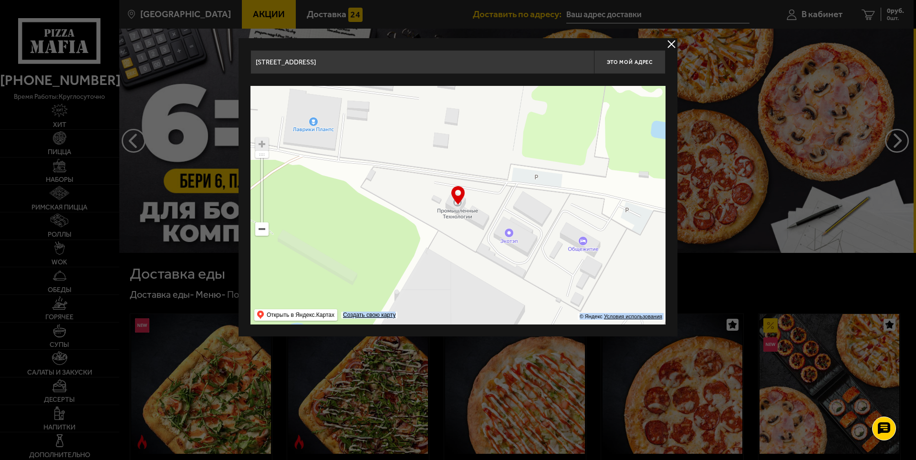
drag, startPoint x: 541, startPoint y: 238, endPoint x: 501, endPoint y: 220, distance: 43.2
click at [501, 220] on ymaps at bounding box center [457, 205] width 415 height 239
type input "[STREET_ADDRESS]"
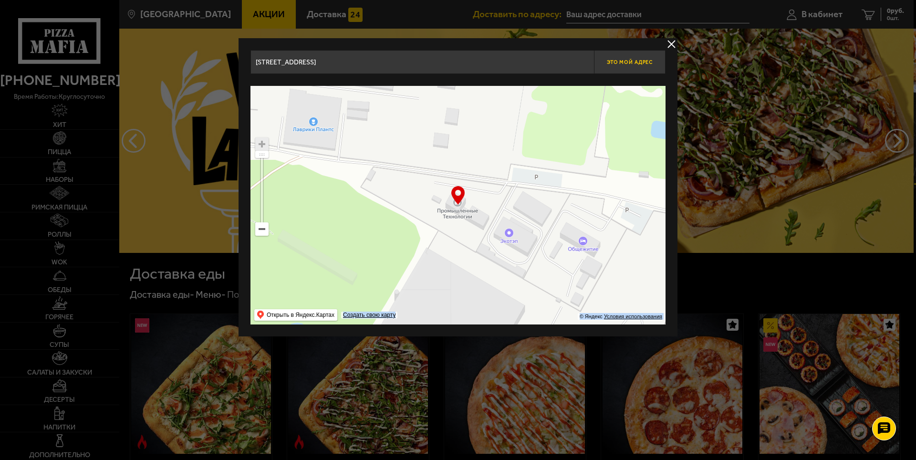
click at [622, 62] on span "Это мой адрес" at bounding box center [630, 62] width 46 height 6
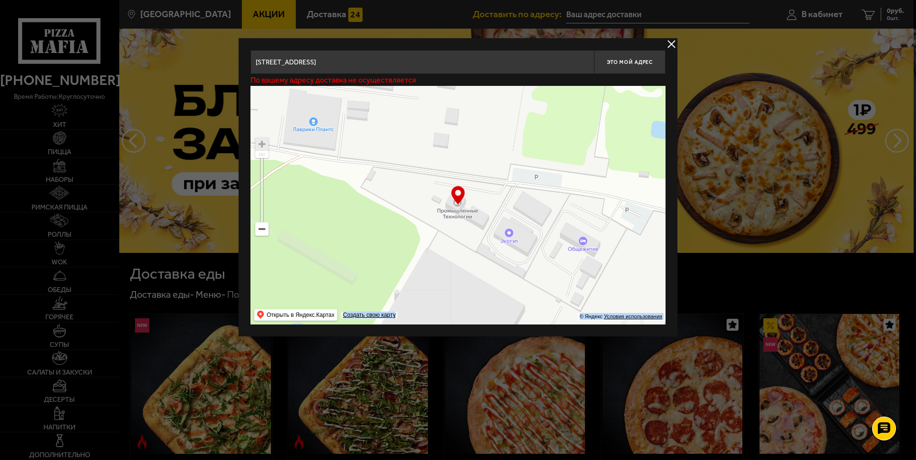
click at [673, 41] on button "delivery type" at bounding box center [672, 44] width 12 height 12
